Goal: Information Seeking & Learning: Learn about a topic

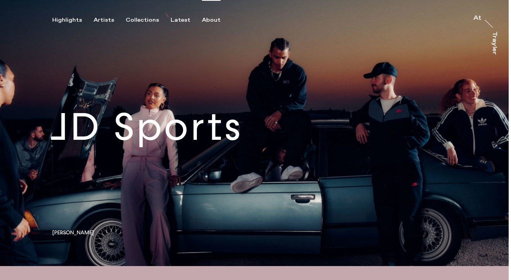
click at [203, 22] on div "About" at bounding box center [211, 20] width 19 height 7
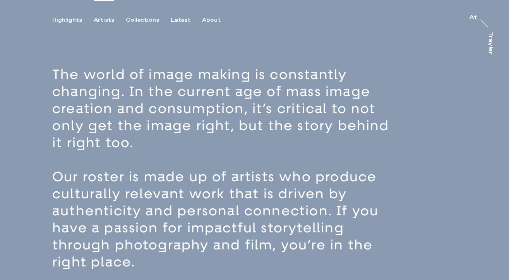
click at [101, 21] on div "Artists" at bounding box center [104, 20] width 21 height 7
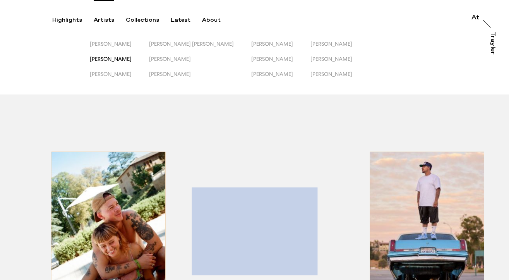
click at [119, 57] on span "[PERSON_NAME]" at bounding box center [111, 59] width 42 height 6
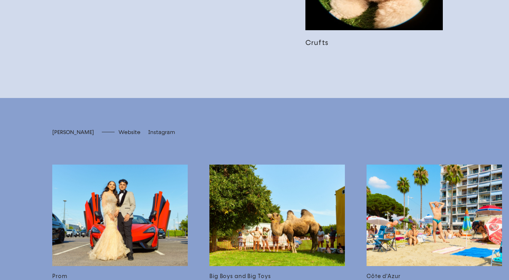
scroll to position [1288, 0]
